Goal: Task Accomplishment & Management: Use online tool/utility

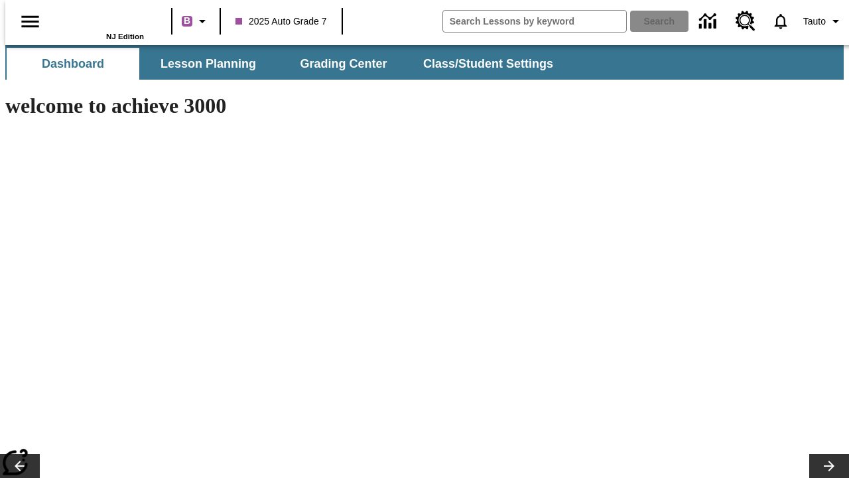
type input "-1"
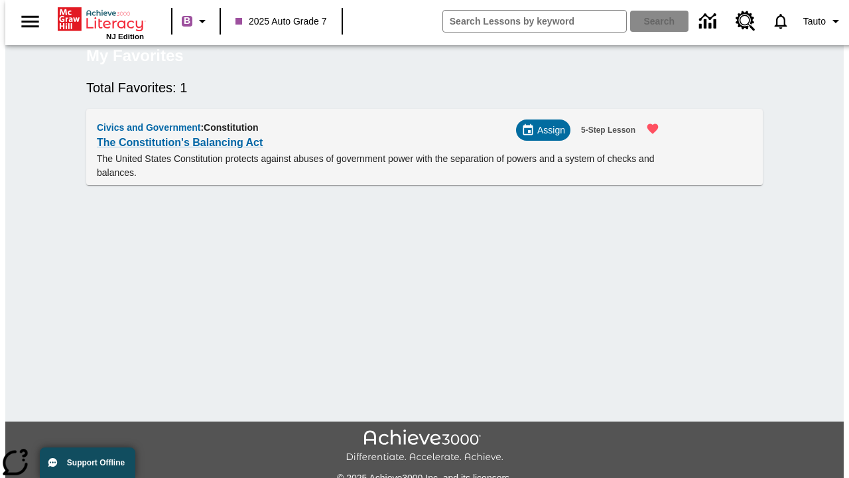
click at [549, 137] on span "Assign" at bounding box center [551, 130] width 28 height 14
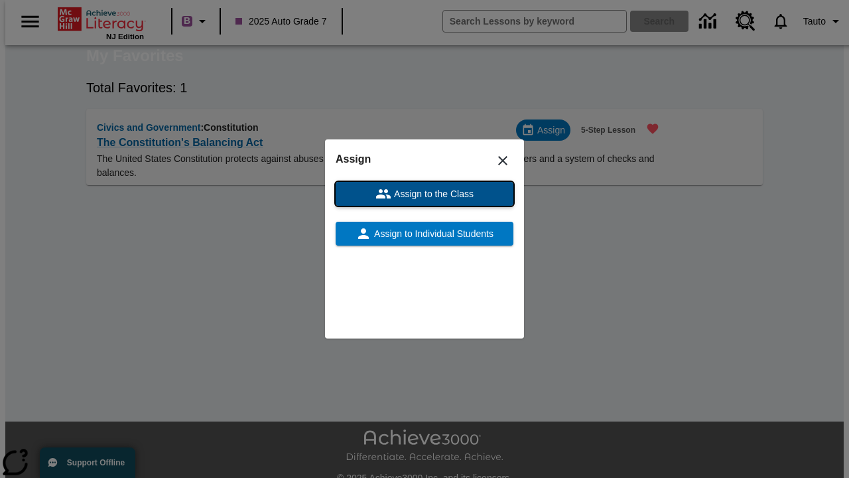
click at [425, 194] on span "Assign to the Class" at bounding box center [432, 194] width 82 height 14
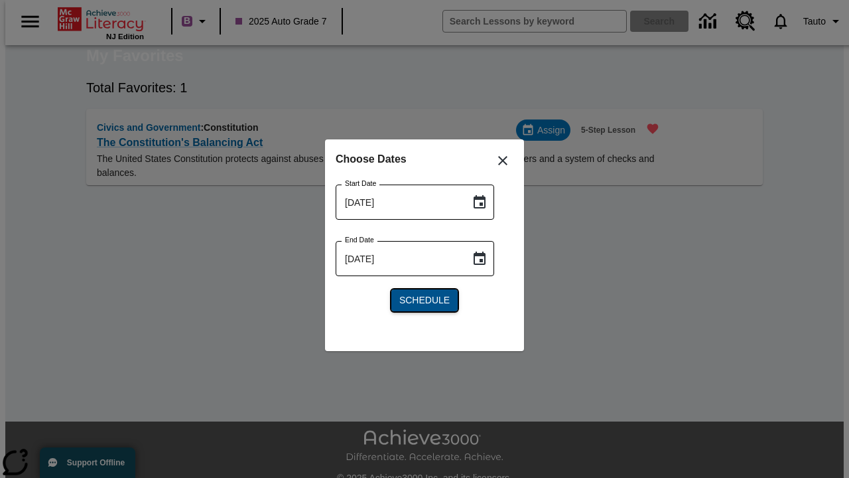
click at [425, 300] on span "Schedule" at bounding box center [424, 300] width 50 height 14
